Goal: Task Accomplishment & Management: Complete application form

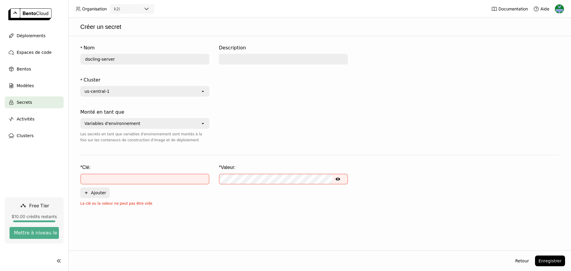
click at [105, 178] on input "text" at bounding box center [145, 179] width 128 height 10
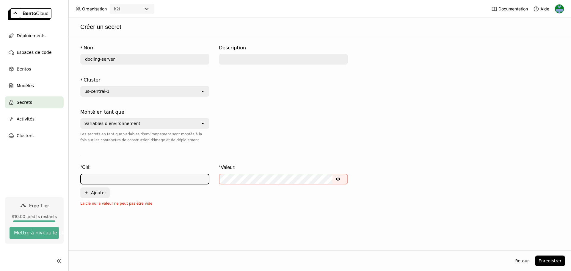
paste input "WEBHOOK_URL"
type input "WEBHOOK_URL"
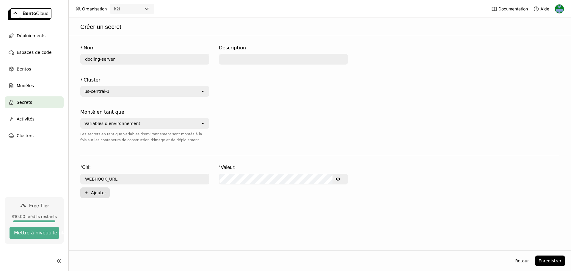
click at [98, 191] on button "Plus Ajouter" at bounding box center [94, 192] width 29 height 11
click at [137, 195] on input "text" at bounding box center [145, 193] width 128 height 10
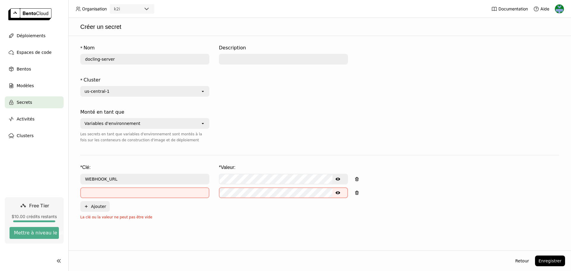
click at [126, 189] on input "text" at bounding box center [145, 193] width 128 height 10
click at [124, 192] on input "text" at bounding box center [145, 193] width 128 height 10
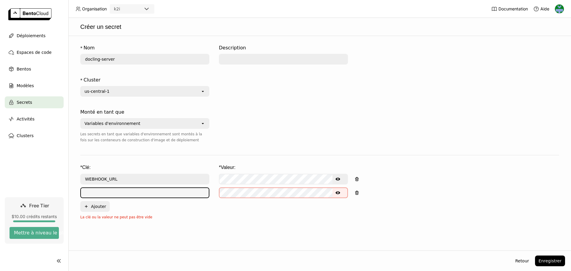
paste input "S3_BUCKET"
type input "S3_BUCKET"
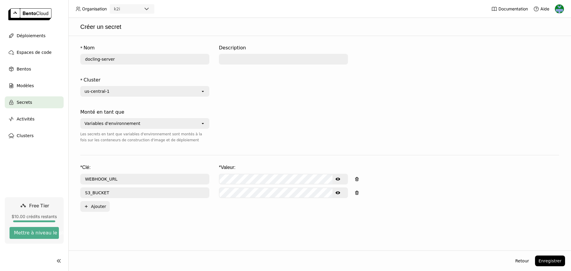
click at [92, 207] on button "Plus Ajouter" at bounding box center [94, 206] width 29 height 11
click at [95, 204] on input "text" at bounding box center [145, 207] width 128 height 10
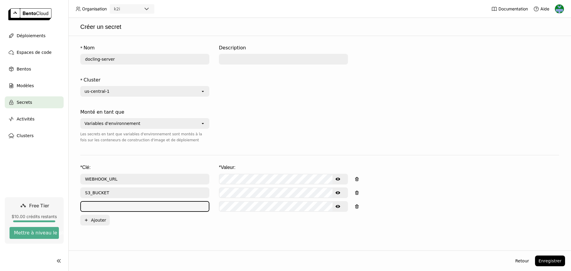
paste input "S3_REGION"
type input "S3_REGION"
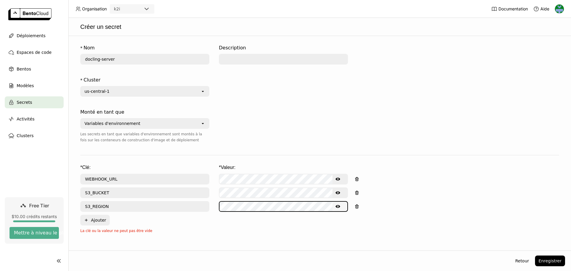
click at [90, 218] on button "Plus Ajouter" at bounding box center [94, 220] width 29 height 11
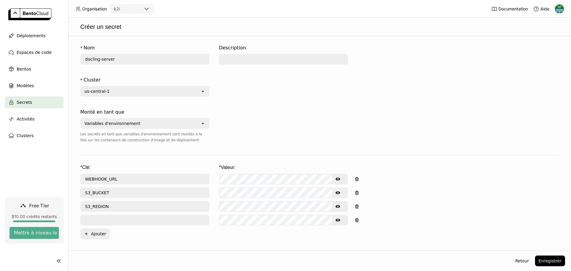
click at [91, 221] on input "text" at bounding box center [145, 220] width 128 height 10
paste input "S3_ENDPOINT_URL"
type input "S3_ENDPOINT_URL"
drag, startPoint x: 98, startPoint y: 234, endPoint x: 115, endPoint y: 227, distance: 19.1
click at [98, 234] on button "Plus Ajouter" at bounding box center [94, 233] width 29 height 11
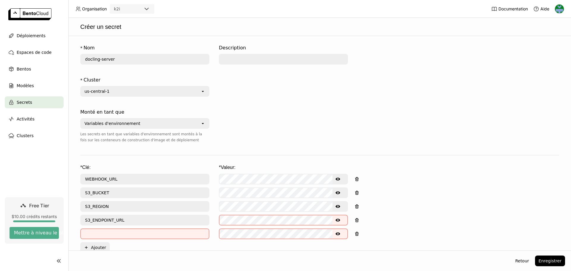
click at [113, 235] on input "text" at bounding box center [145, 234] width 128 height 10
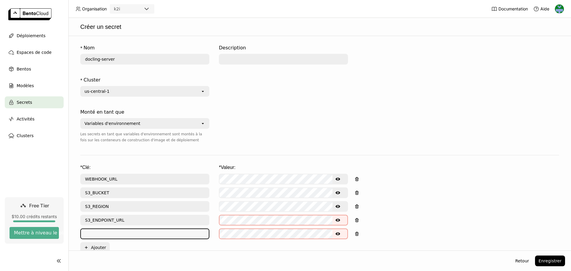
click at [113, 235] on input "text" at bounding box center [145, 234] width 128 height 10
paste input "S3_ACCESS_KEY_ID"
type input "S3_ACCESS_KEY_ID"
click at [88, 244] on button "Plus Ajouter" at bounding box center [94, 247] width 29 height 11
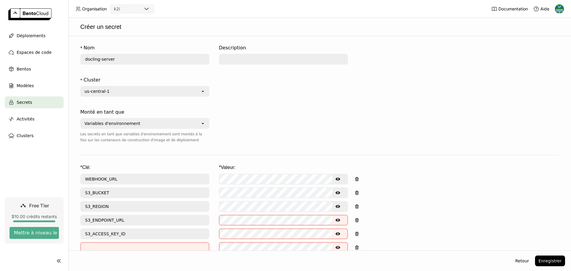
scroll to position [35, 0]
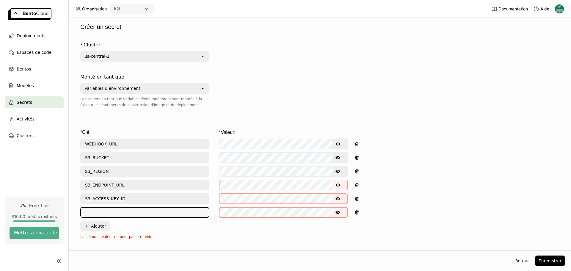
click at [105, 211] on input "text" at bounding box center [145, 213] width 128 height 10
paste input "S3_SECRET_ACCESS_KEY"
type input "S3_SECRET_ACCESS_KEY"
click at [89, 225] on button "Plus Ajouter" at bounding box center [94, 226] width 29 height 11
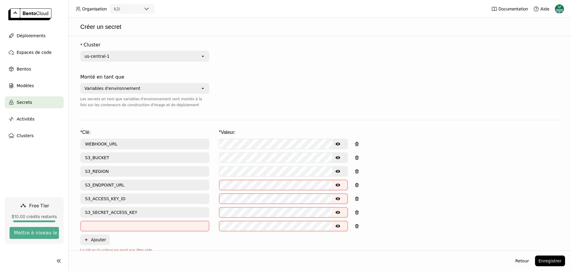
click at [107, 225] on input "text" at bounding box center [145, 226] width 128 height 10
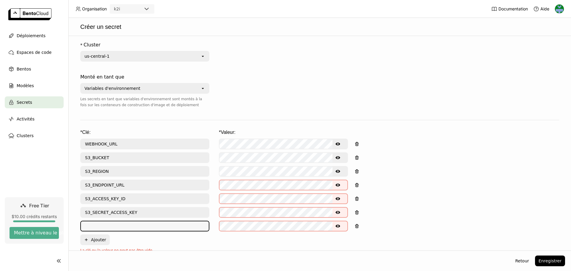
paste input "SERVICE_TOKEN_SECRET"
type input "SERVICE_TOKEN_SECRET"
click at [93, 239] on button "Plus Ajouter" at bounding box center [94, 239] width 29 height 11
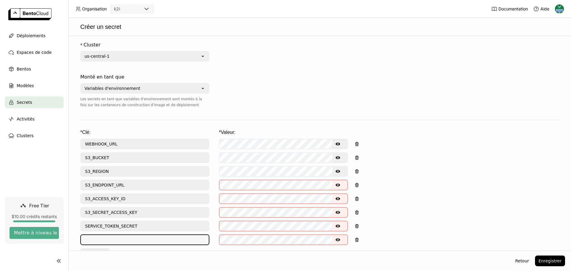
click at [105, 235] on input "text" at bounding box center [145, 240] width 128 height 10
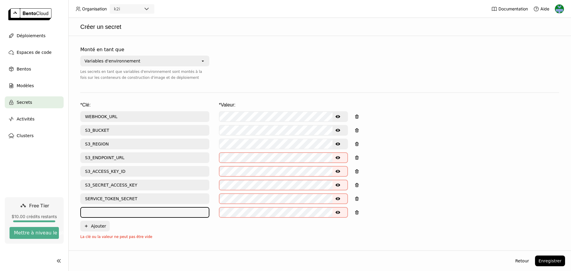
paste input "JWT_EXPECTED_ISS"
type input "JWT_EXPECTED_ISS"
click at [103, 227] on button "Plus Ajouter" at bounding box center [94, 226] width 29 height 11
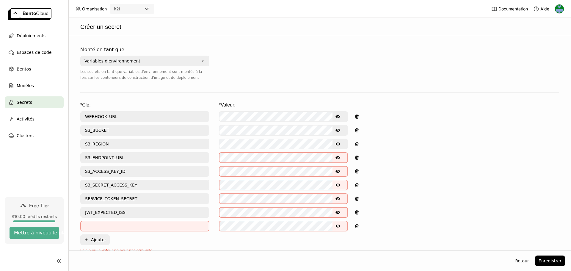
click at [114, 225] on input "text" at bounding box center [145, 226] width 128 height 10
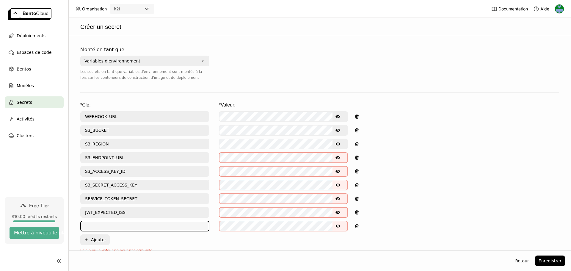
paste input "JWT_EXPECTED_AUD"
type input "JWT_EXPECTED_AUD"
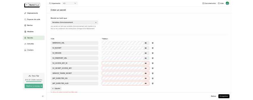
scroll to position [0, 0]
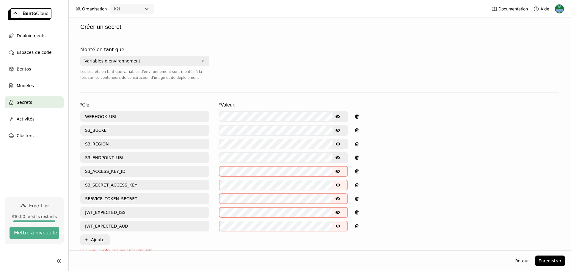
click at [339, 155] on icon "Show password text" at bounding box center [338, 157] width 5 height 5
click at [338, 158] on icon "Show password text" at bounding box center [338, 157] width 5 height 5
click at [338, 158] on icon "Hide password text" at bounding box center [338, 157] width 5 height 5
click at [336, 116] on icon "Show password text" at bounding box center [338, 116] width 5 height 5
click at [336, 116] on icon "Hide password text" at bounding box center [338, 116] width 5 height 5
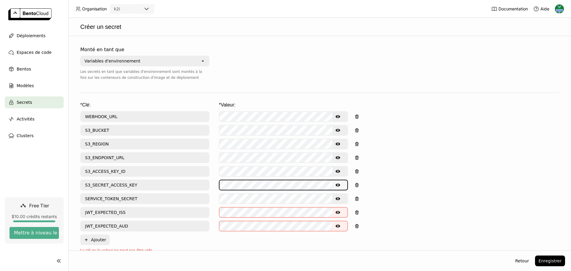
scroll to position [0, 4]
click at [339, 171] on icon "Show password text" at bounding box center [338, 171] width 5 height 5
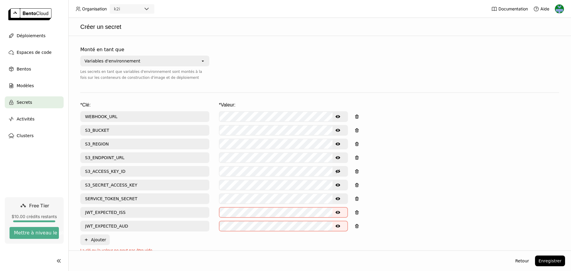
click at [339, 171] on icon "Hide password text" at bounding box center [338, 171] width 5 height 5
click at [337, 197] on icon "Show password text" at bounding box center [338, 198] width 5 height 5
click at [337, 197] on icon "Hide password text" at bounding box center [338, 198] width 5 height 5
click at [337, 185] on icon "Show password text" at bounding box center [338, 185] width 5 height 5
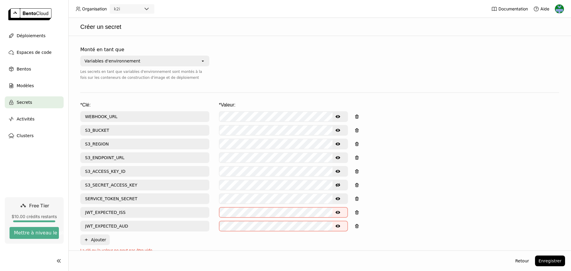
click at [337, 185] on icon "Hide password text" at bounding box center [338, 185] width 5 height 5
click at [270, 226] on div "* Clé: * Valeur: WEBHOOK_URL Show password text S3_BUCKET Show password text S3…" at bounding box center [319, 173] width 479 height 143
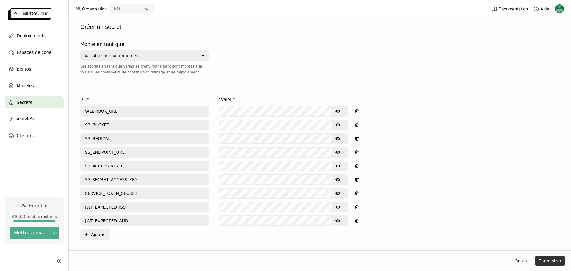
click at [548, 263] on button "Enregistrer" at bounding box center [550, 261] width 30 height 11
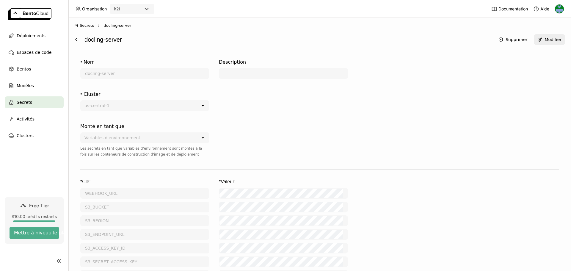
click at [94, 41] on div "docling-server" at bounding box center [288, 39] width 408 height 11
click at [93, 39] on div "docling-server" at bounding box center [288, 39] width 408 height 11
copy div "docling-server"
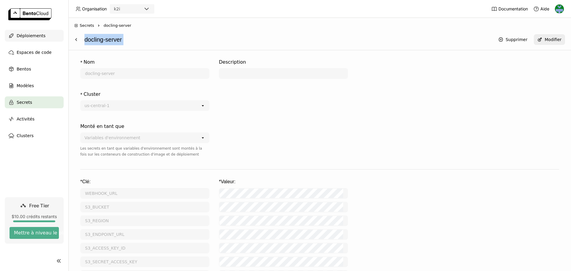
click at [35, 34] on span "Déploiements" at bounding box center [31, 35] width 29 height 7
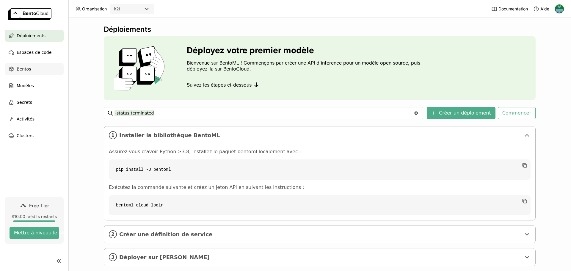
click at [28, 68] on span "Bentos" at bounding box center [24, 68] width 14 height 7
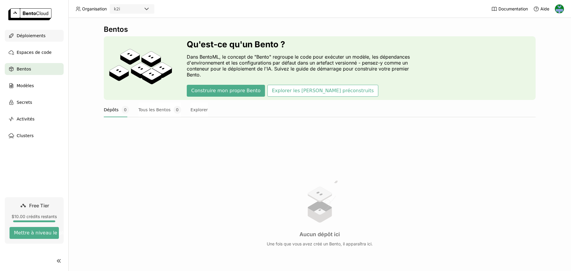
click at [30, 40] on div "Déploiements" at bounding box center [34, 36] width 59 height 12
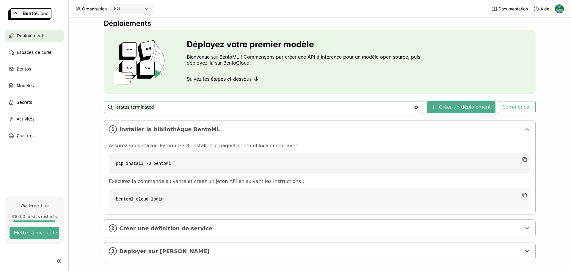
scroll to position [11, 0]
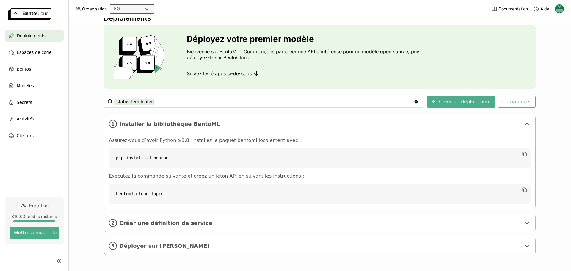
click at [147, 10] on icon at bounding box center [146, 8] width 7 height 7
click at [129, 8] on div "k2i" at bounding box center [126, 9] width 33 height 8
drag, startPoint x: 129, startPoint y: 8, endPoint x: 107, endPoint y: 5, distance: 22.5
click at [107, 5] on div "Organisation k2i" at bounding box center [115, 9] width 93 height 10
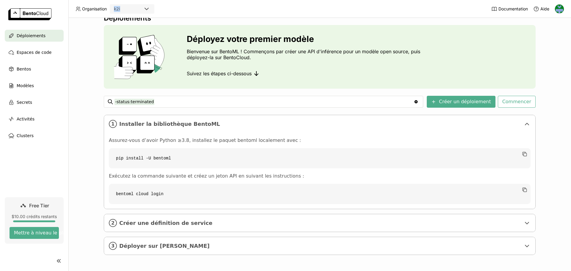
click at [124, 193] on code "bentoml cloud login" at bounding box center [320, 194] width 422 height 20
copy div "k2i"
click at [523, 152] on icon "button" at bounding box center [524, 153] width 3 height 3
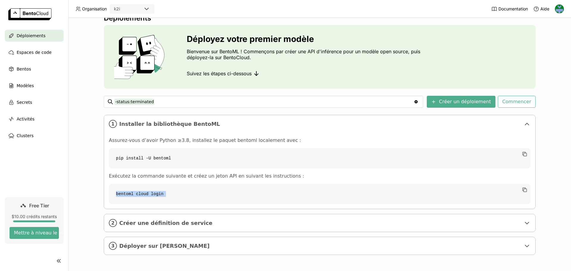
click at [138, 195] on code "bentoml cloud login" at bounding box center [320, 194] width 422 height 20
copy div "bentoml cloud login"
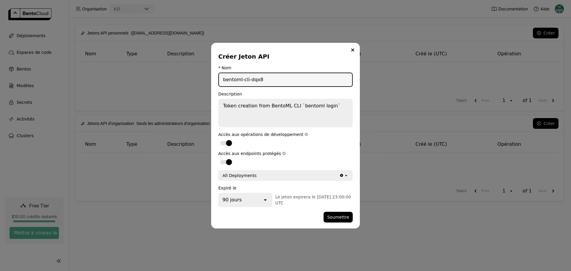
click at [271, 79] on input "bentoml-cli-dqx8" at bounding box center [285, 79] width 133 height 13
type input "k2i"
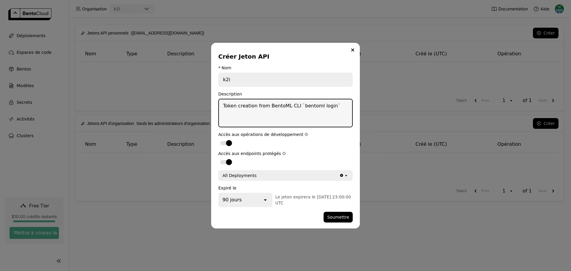
click at [281, 107] on textarea "Token creation from BentoML CLI `bentoml login`" at bounding box center [285, 112] width 133 height 27
click at [262, 198] on div "90 jours" at bounding box center [240, 199] width 43 height 13
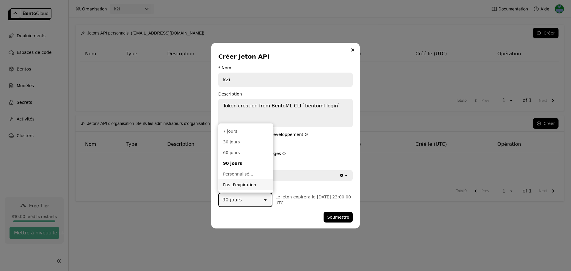
click at [230, 184] on div "Pas d'expiration" at bounding box center [246, 185] width 46 height 6
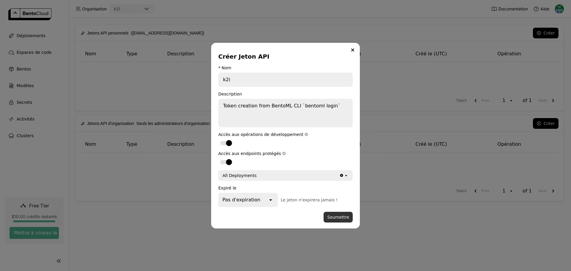
click at [338, 217] on button "Soumettre" at bounding box center [338, 217] width 29 height 11
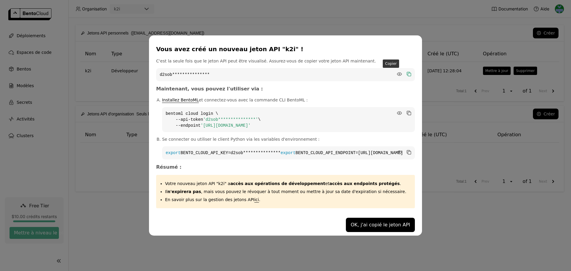
click at [406, 71] on icon "dialog" at bounding box center [409, 74] width 6 height 6
click at [408, 151] on icon "dialog" at bounding box center [409, 152] width 3 height 3
click at [353, 229] on button "OK, j'ai copié le jeton API" at bounding box center [380, 225] width 69 height 14
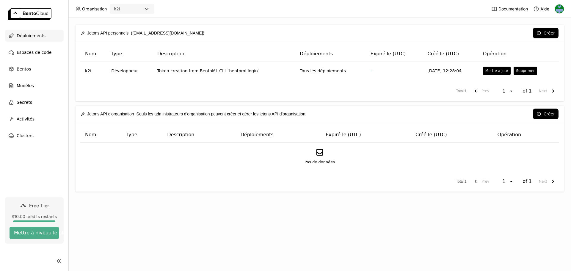
click at [29, 36] on span "Déploiements" at bounding box center [31, 35] width 29 height 7
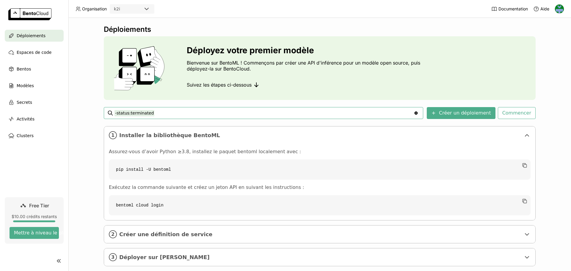
scroll to position [11, 0]
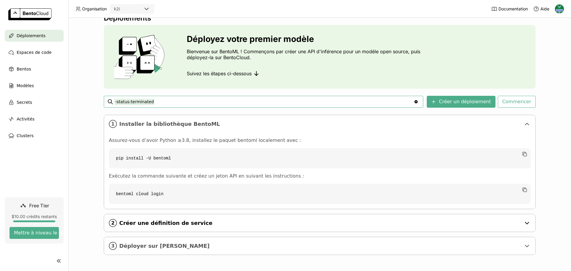
click at [150, 222] on span "Créer une définition de service" at bounding box center [320, 223] width 402 height 7
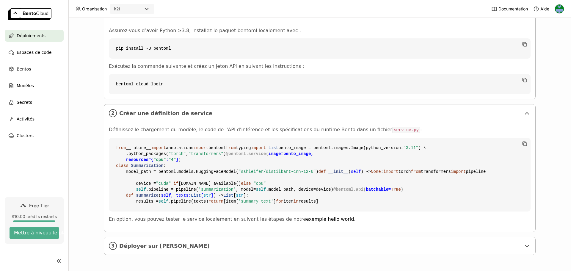
scroll to position [228, 0]
click at [139, 246] on span "Déployer sur [PERSON_NAME]" at bounding box center [320, 246] width 402 height 7
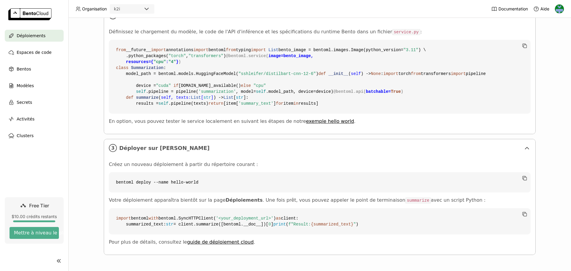
scroll to position [344, 0]
